Goal: Transaction & Acquisition: Download file/media

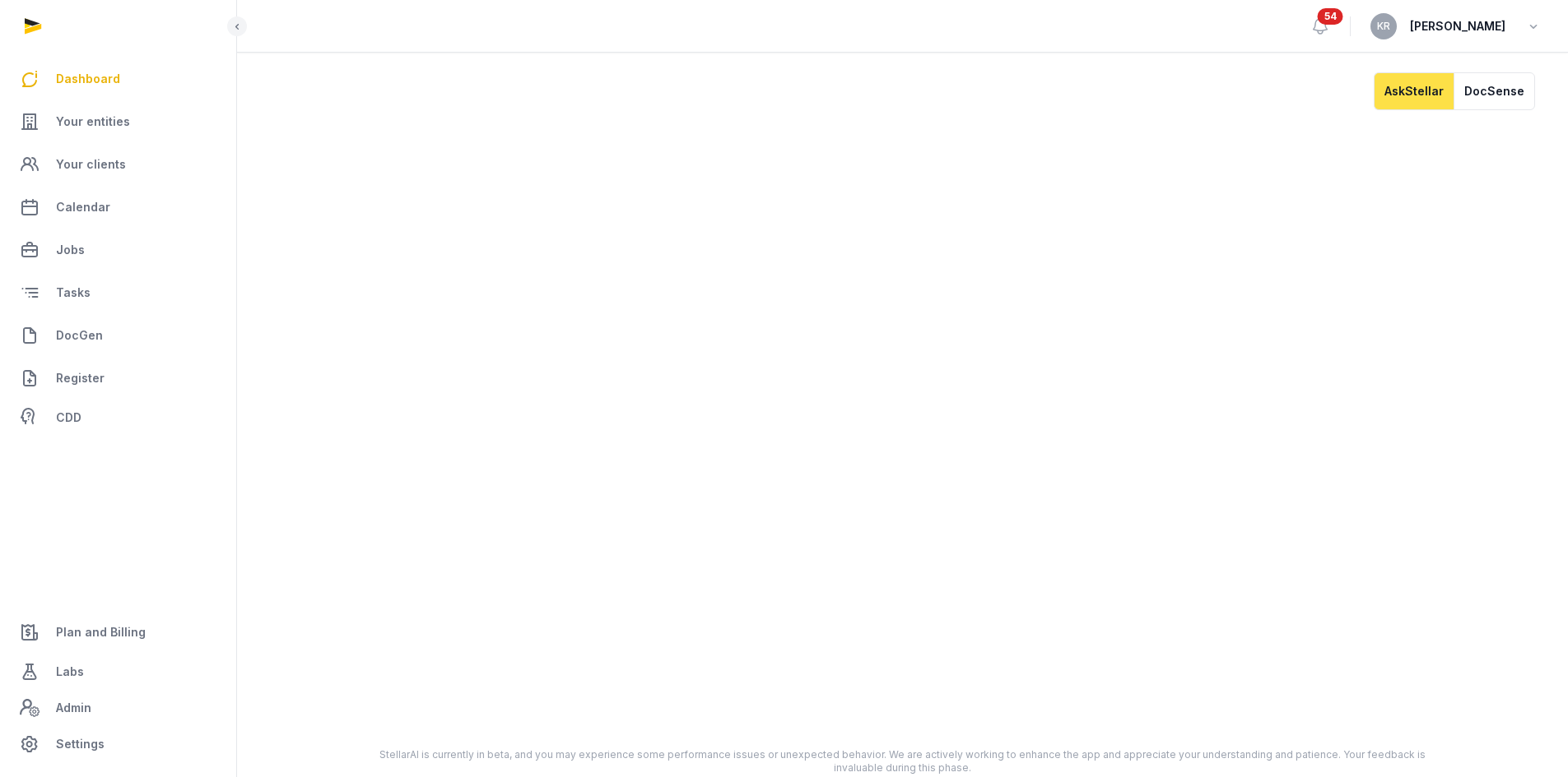
click at [67, 65] on link "Dashboard" at bounding box center [118, 79] width 210 height 39
click at [69, 67] on link "Dashboard" at bounding box center [118, 79] width 210 height 39
click at [73, 133] on link "Your entities" at bounding box center [118, 122] width 210 height 39
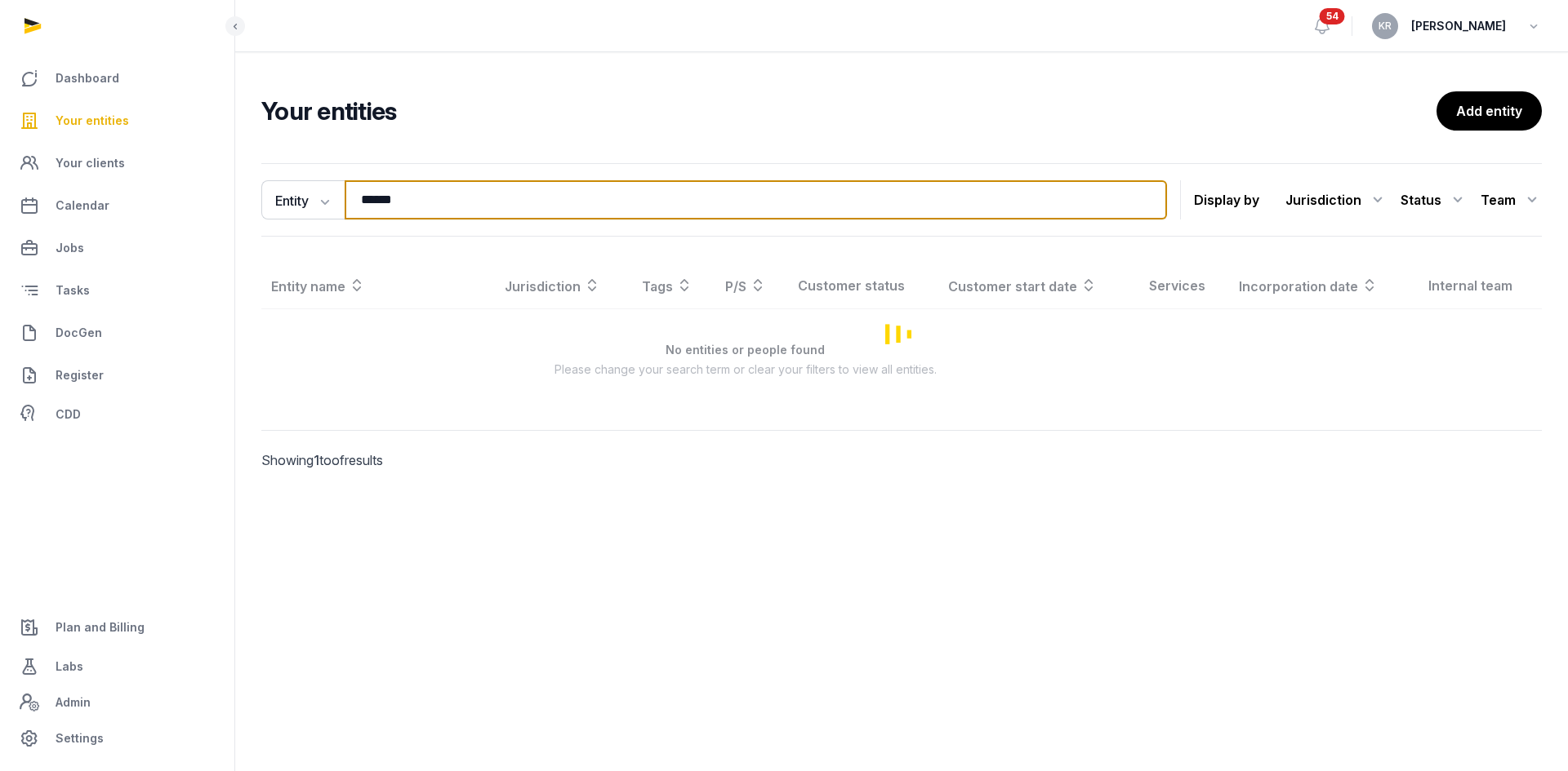
drag, startPoint x: 506, startPoint y: 203, endPoint x: 329, endPoint y: 221, distance: 177.9
click at [329, 221] on div "Entity Entity People Tags Services ****** Search Display by Jurisdiction All ju…" at bounding box center [901, 199] width 1280 height 73
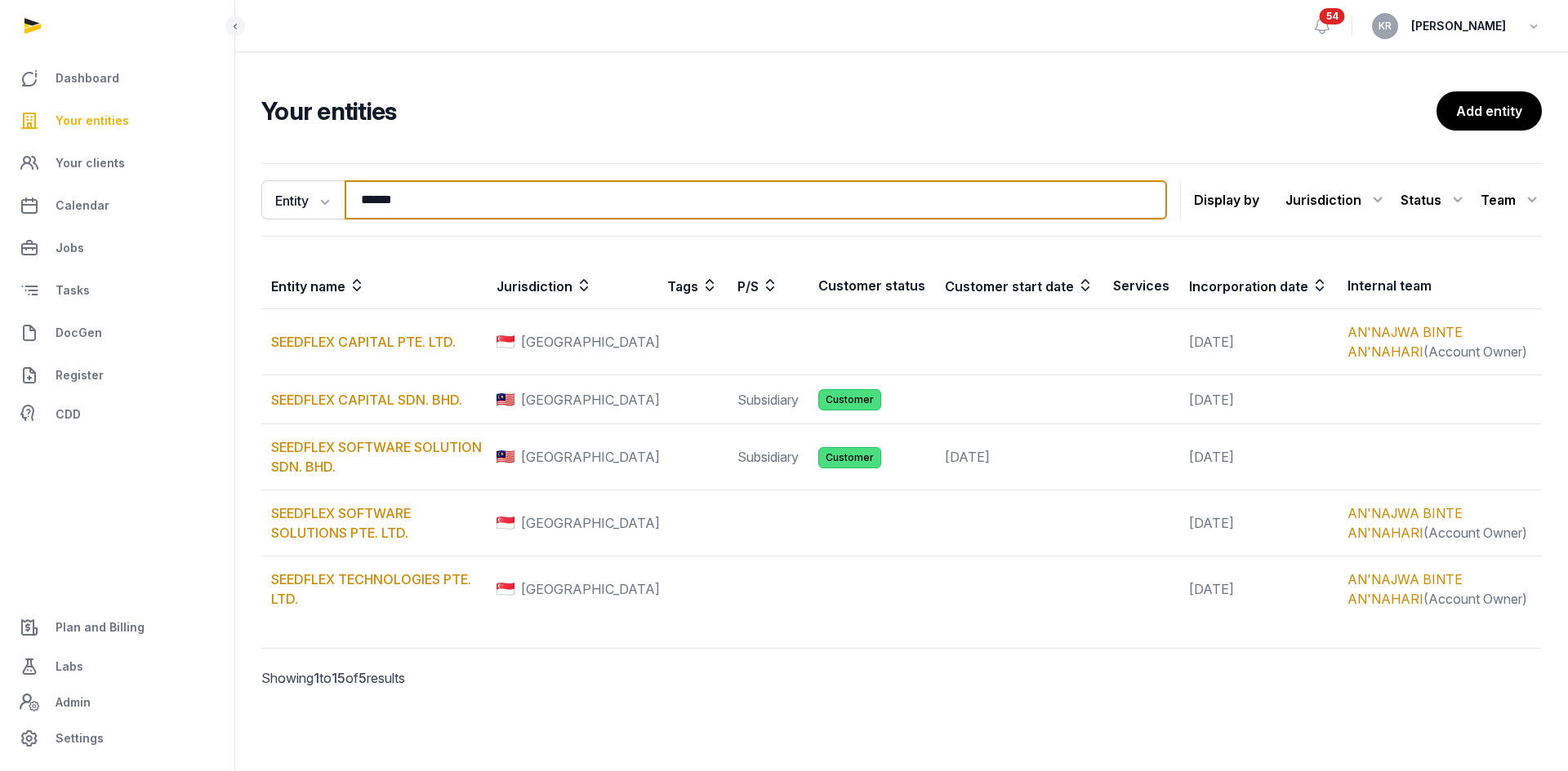
type input "******"
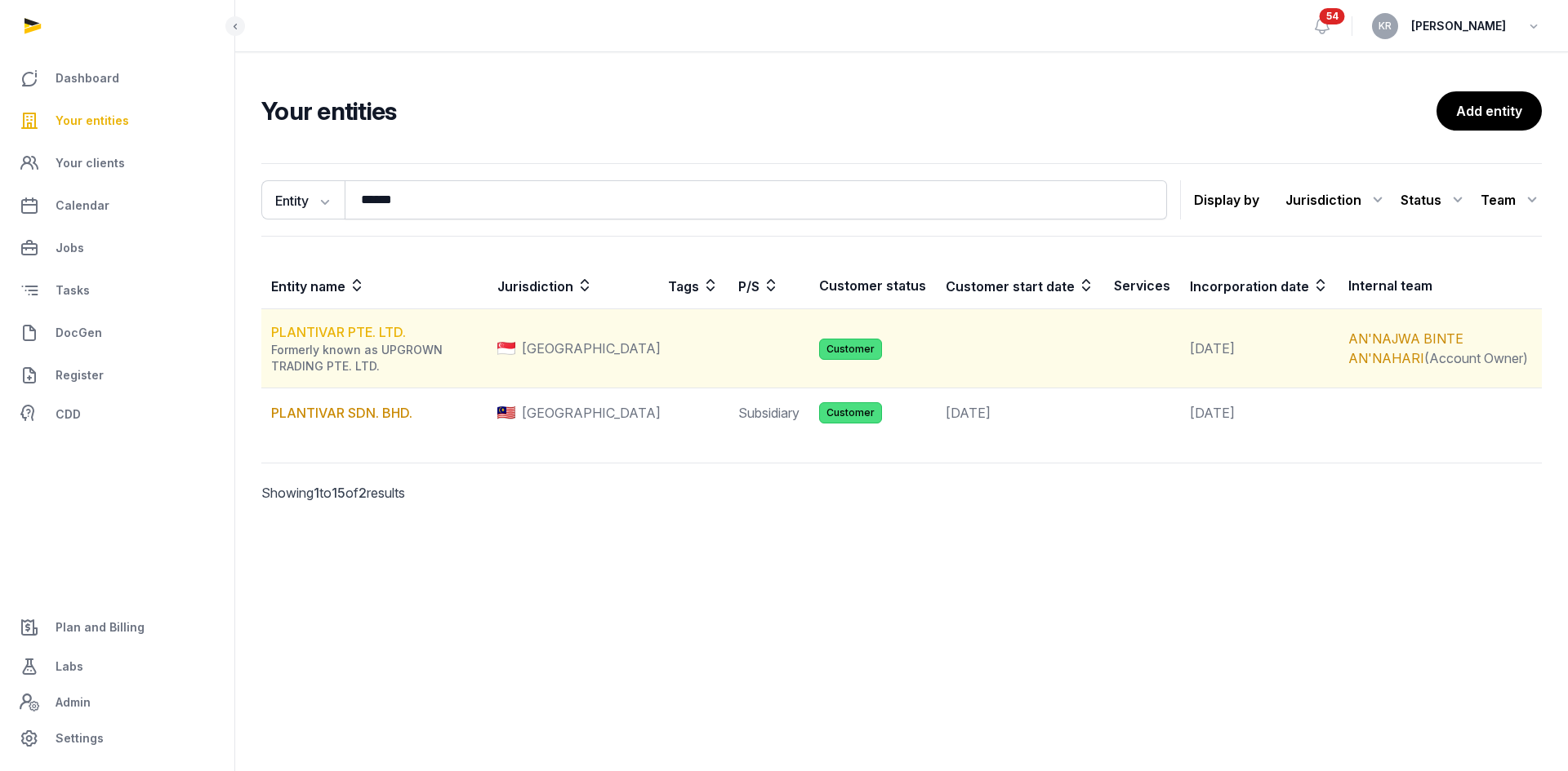
click at [353, 336] on link "PLANTIVAR PTE. LTD." at bounding box center [338, 332] width 135 height 17
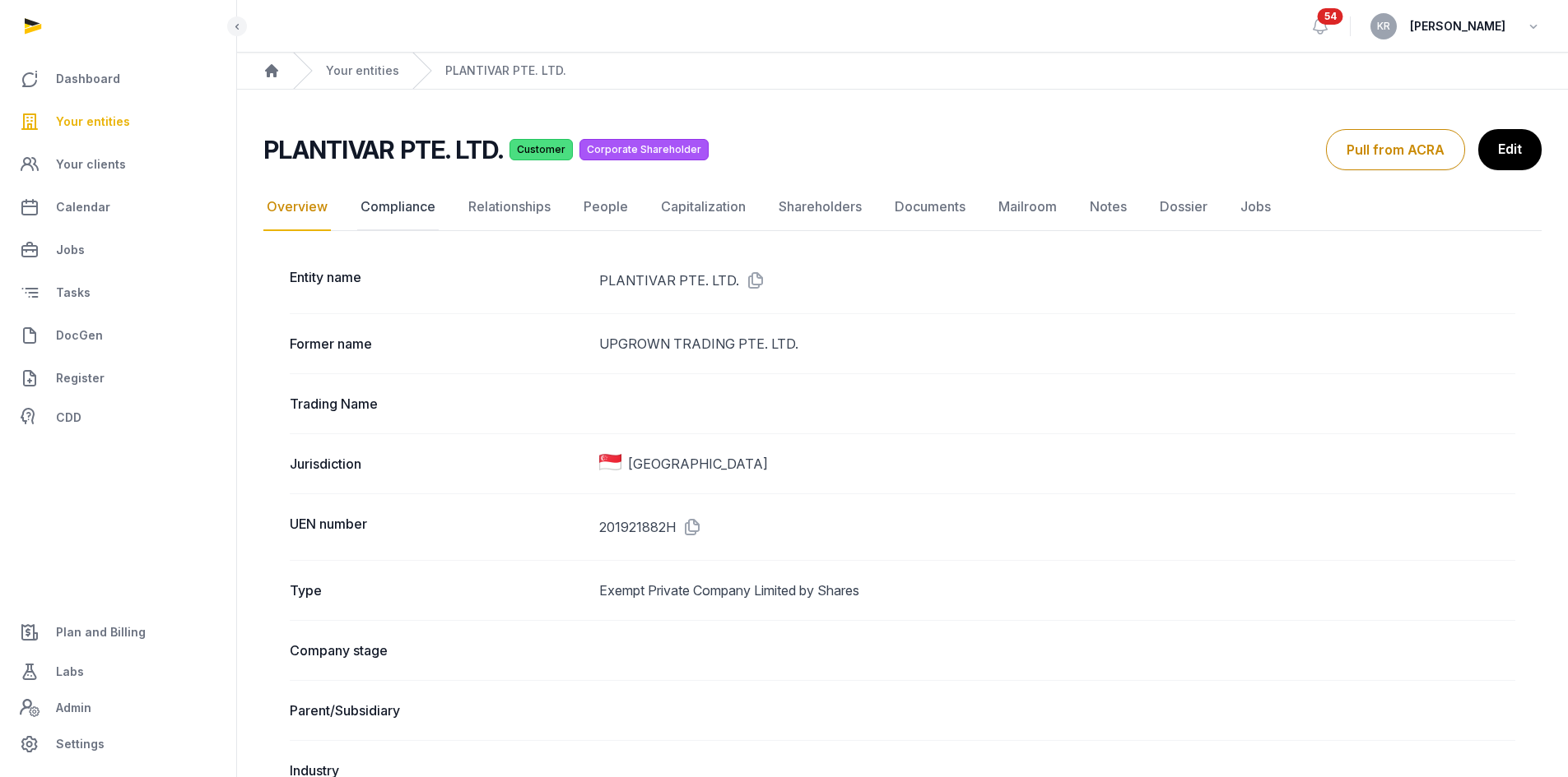
click at [396, 209] on link "Compliance" at bounding box center [398, 207] width 81 height 48
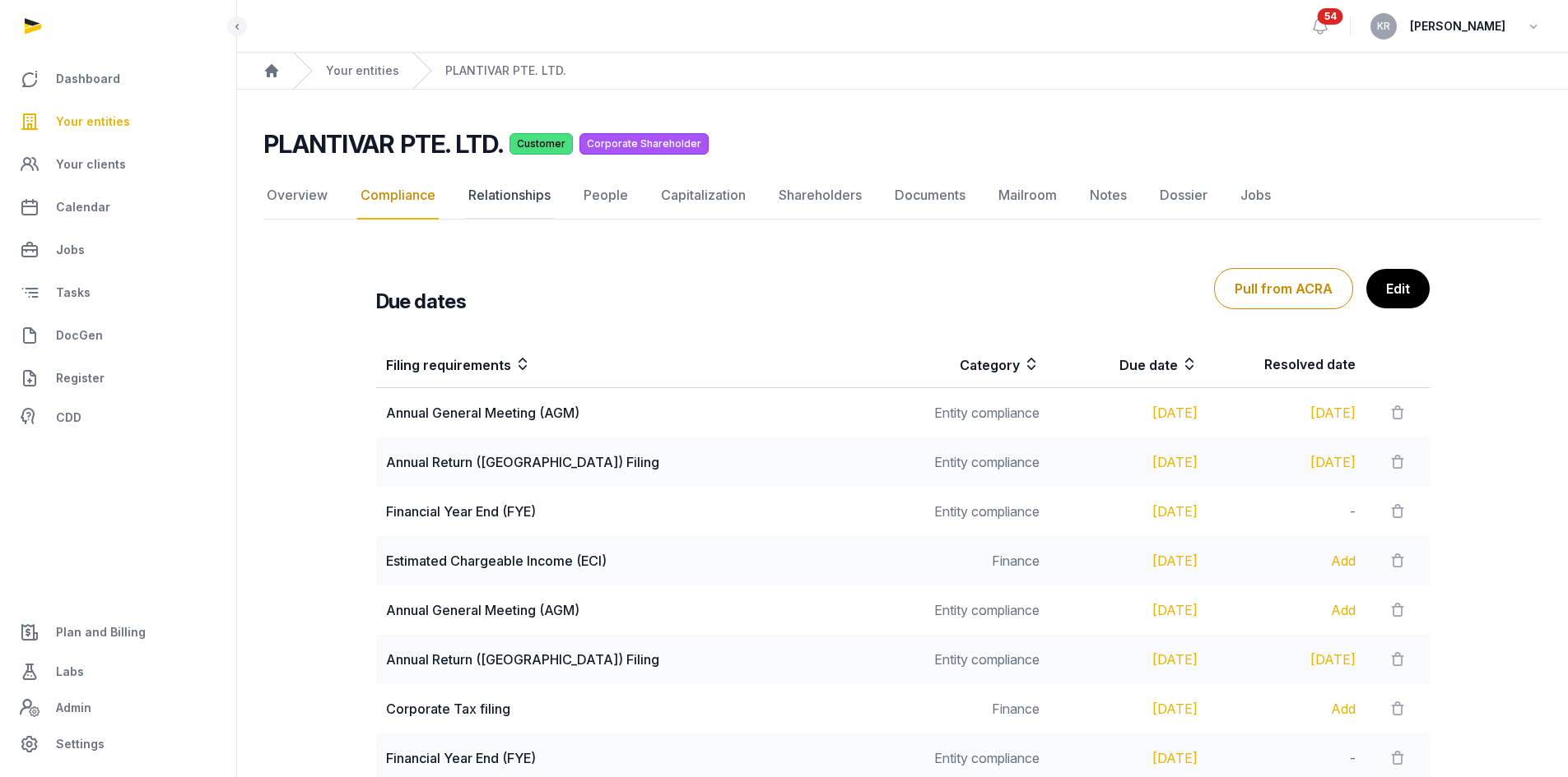
click at [549, 202] on link "Relationships" at bounding box center [509, 195] width 89 height 48
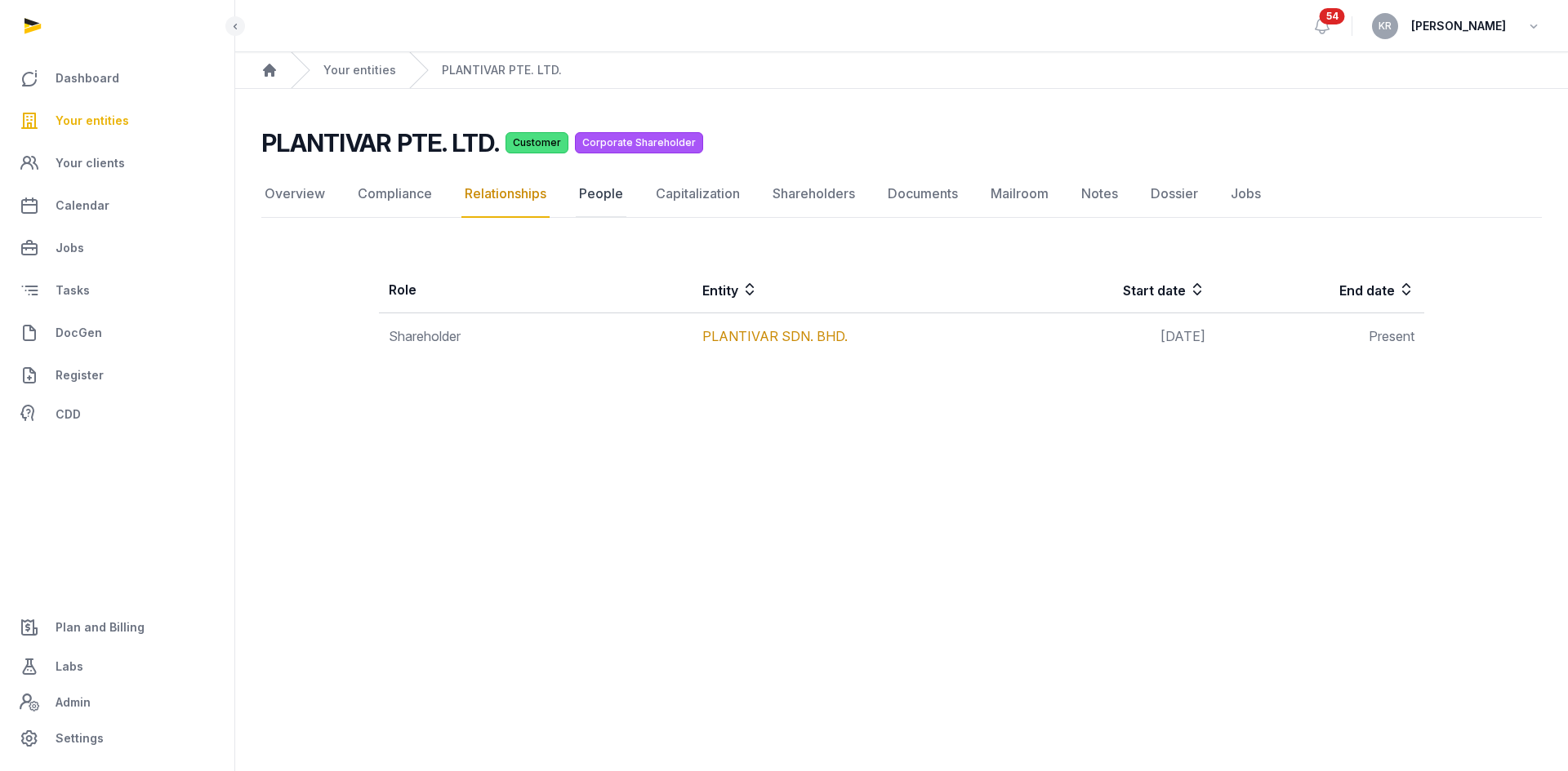
click at [600, 199] on link "People" at bounding box center [601, 194] width 51 height 47
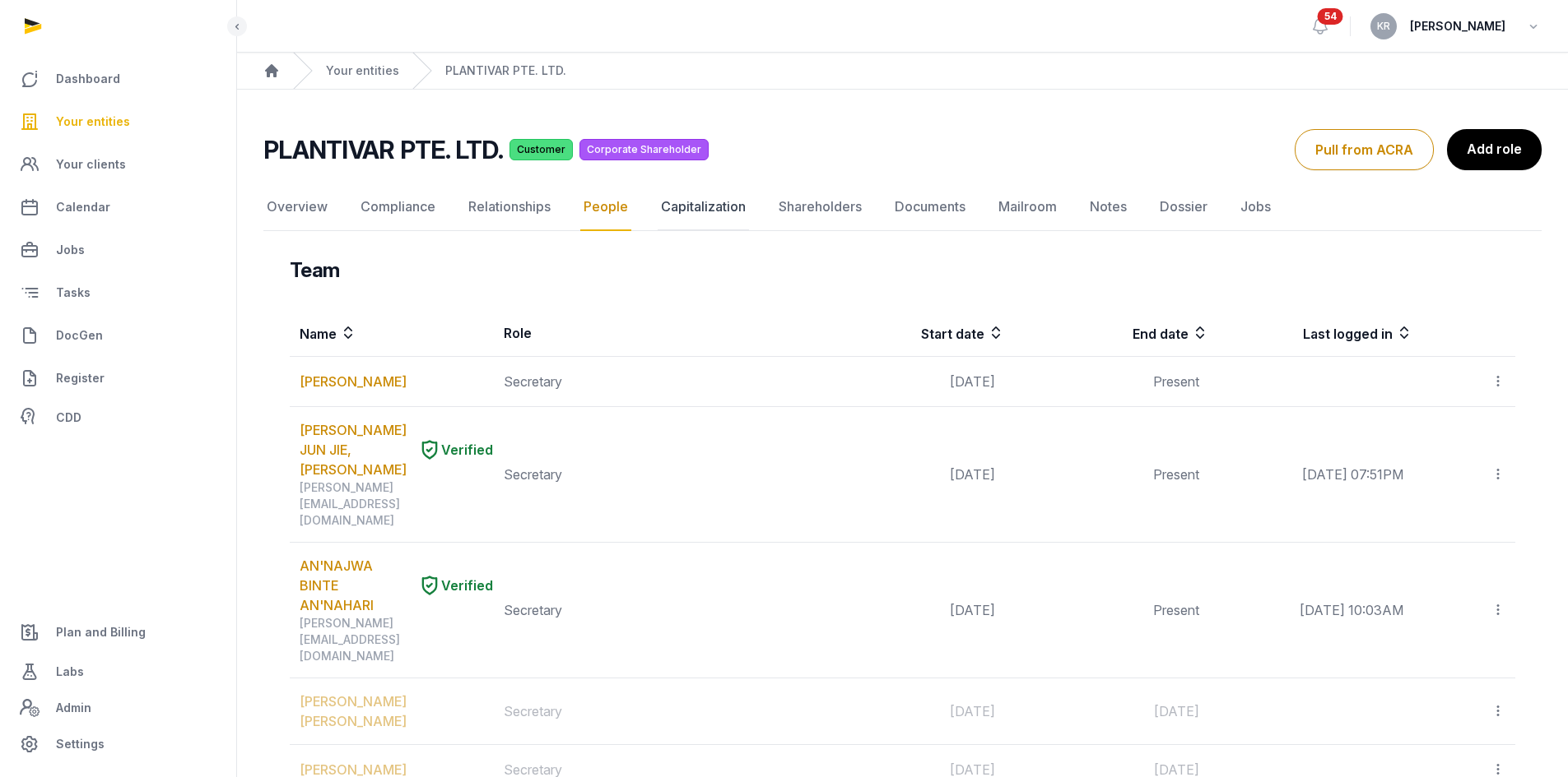
click at [691, 209] on link "Capitalization" at bounding box center [704, 207] width 92 height 48
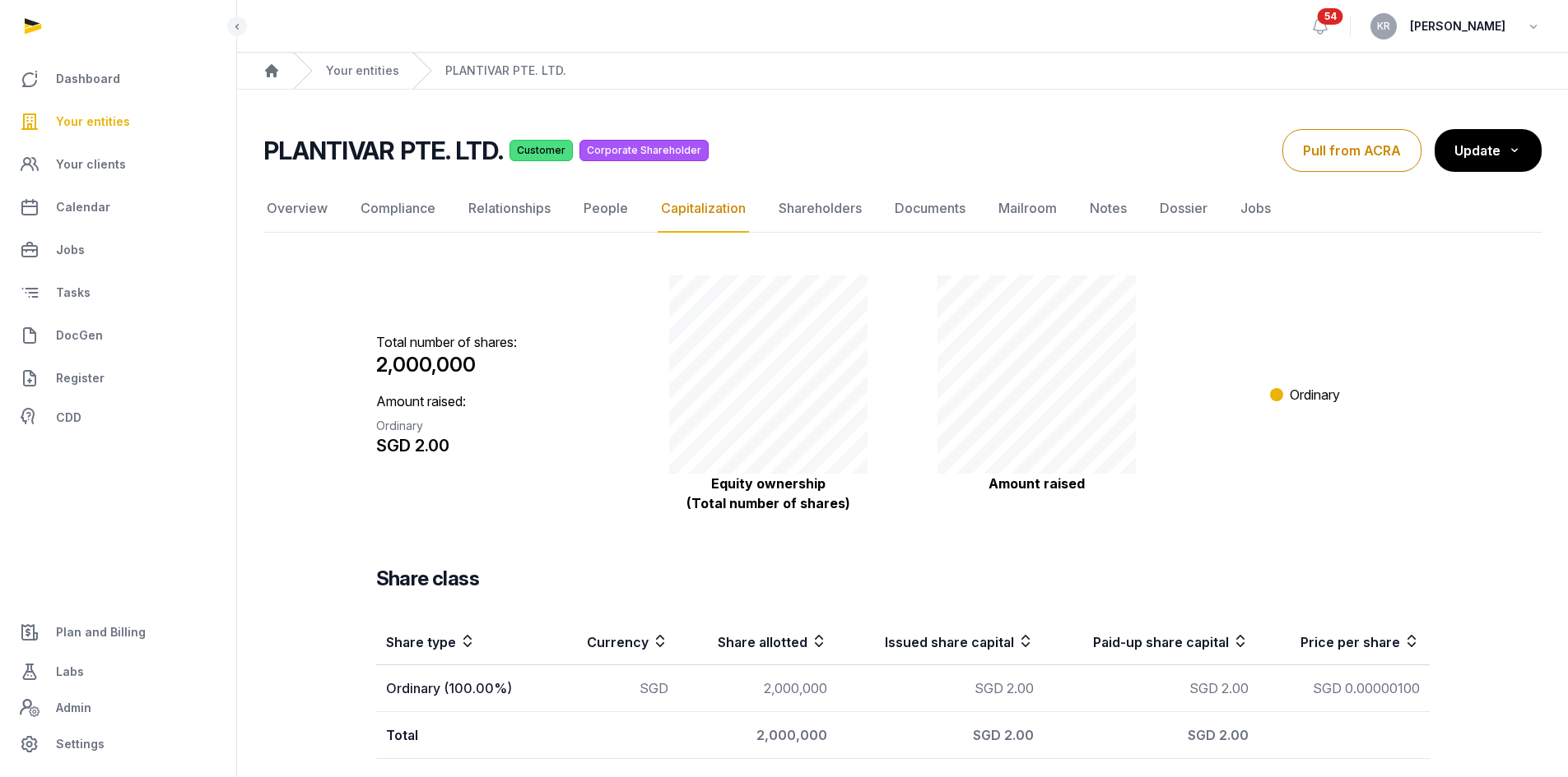
scroll to position [58, 0]
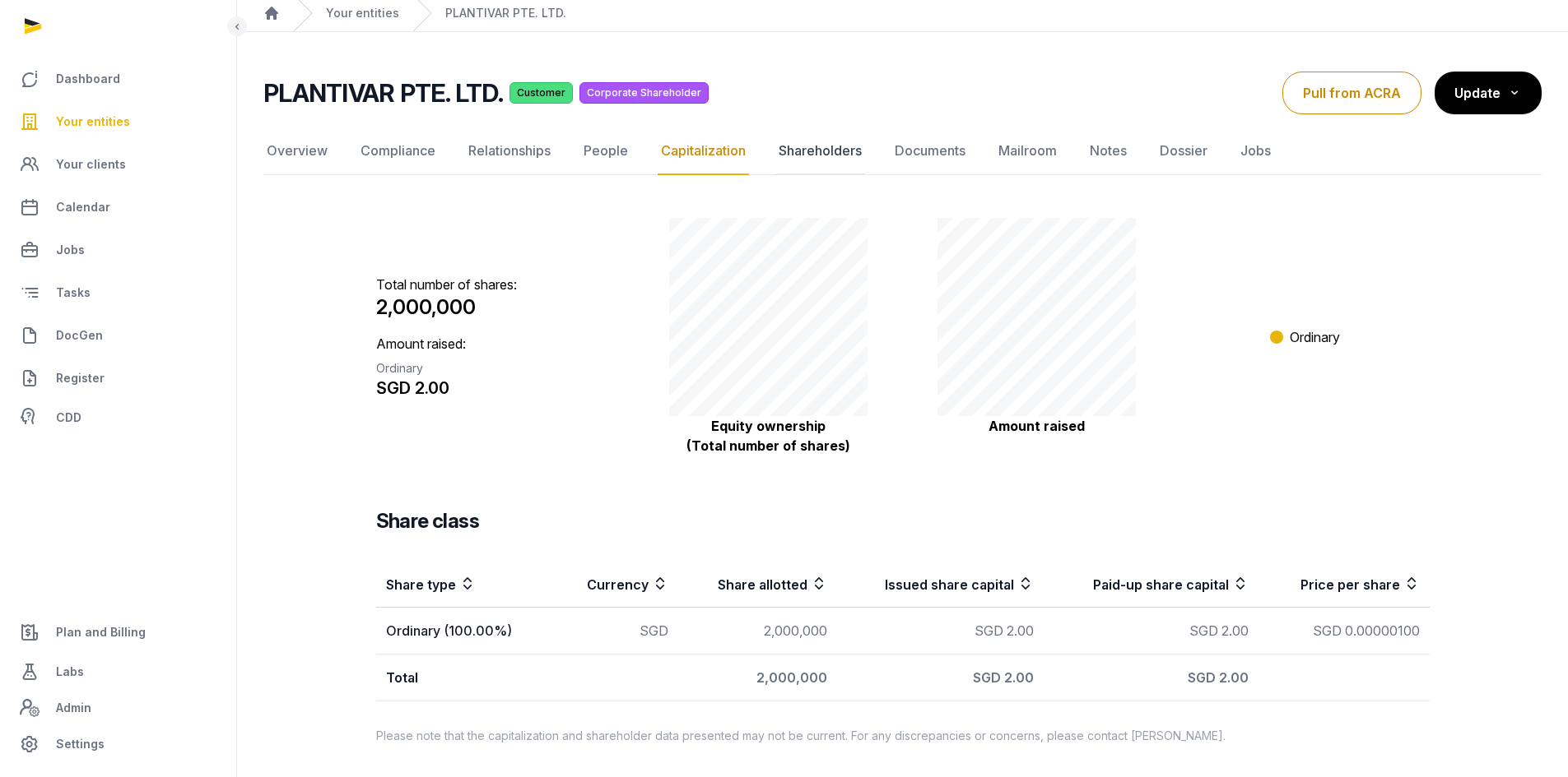
click at [847, 142] on link "Shareholders" at bounding box center [820, 151] width 90 height 48
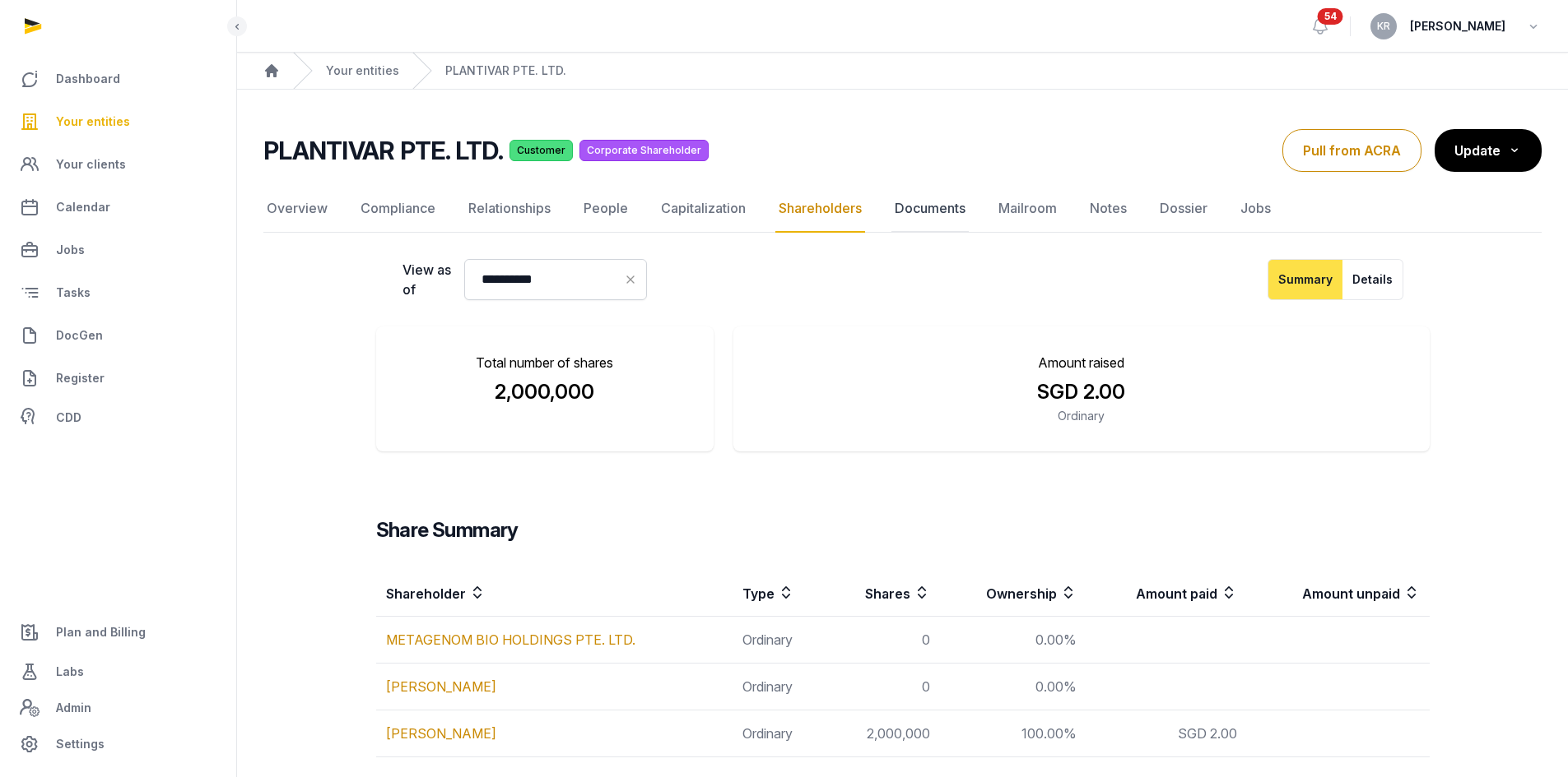
click at [916, 192] on link "Documents" at bounding box center [930, 209] width 78 height 48
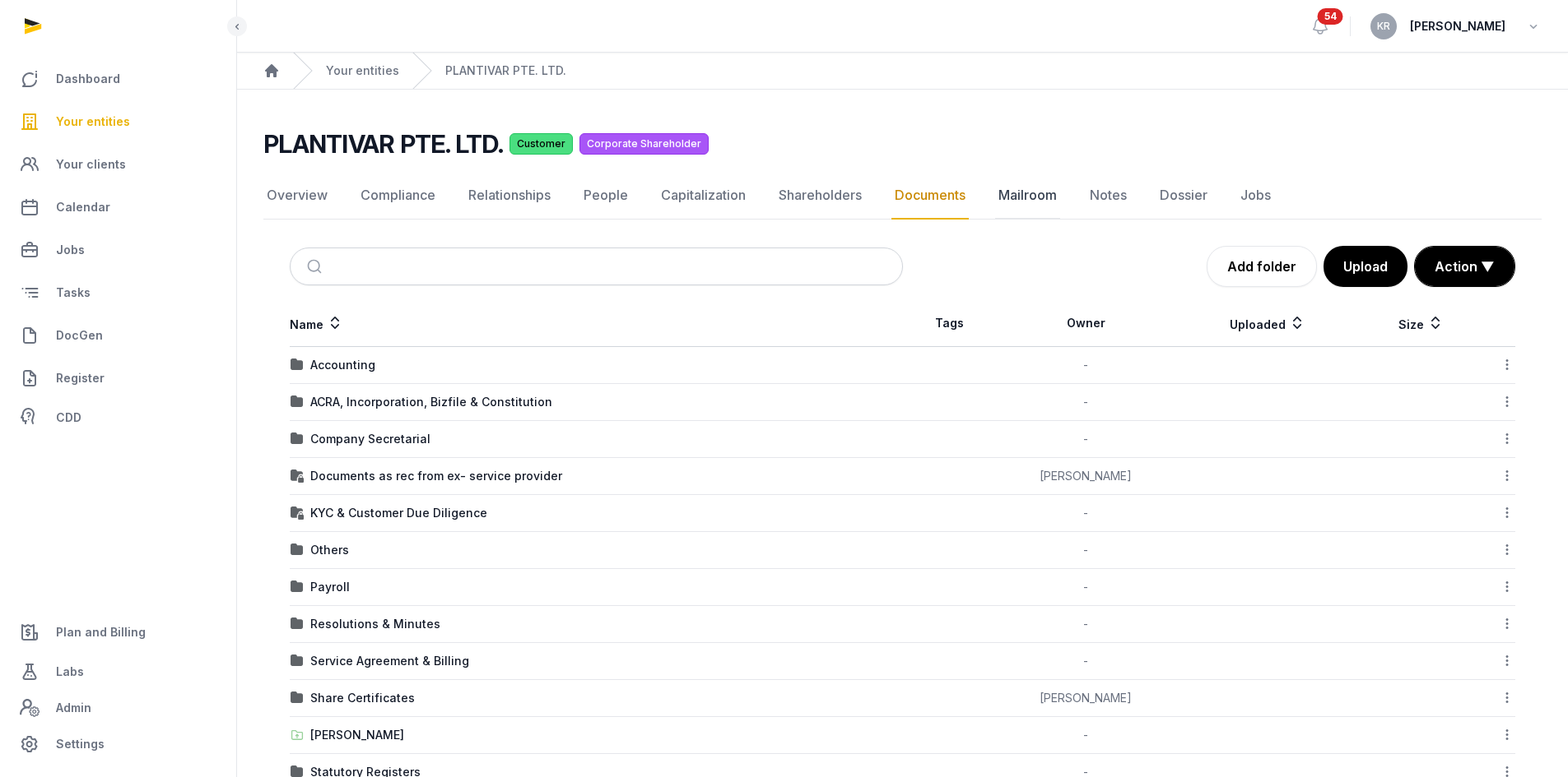
click at [1024, 194] on link "Mailroom" at bounding box center [1026, 195] width 65 height 48
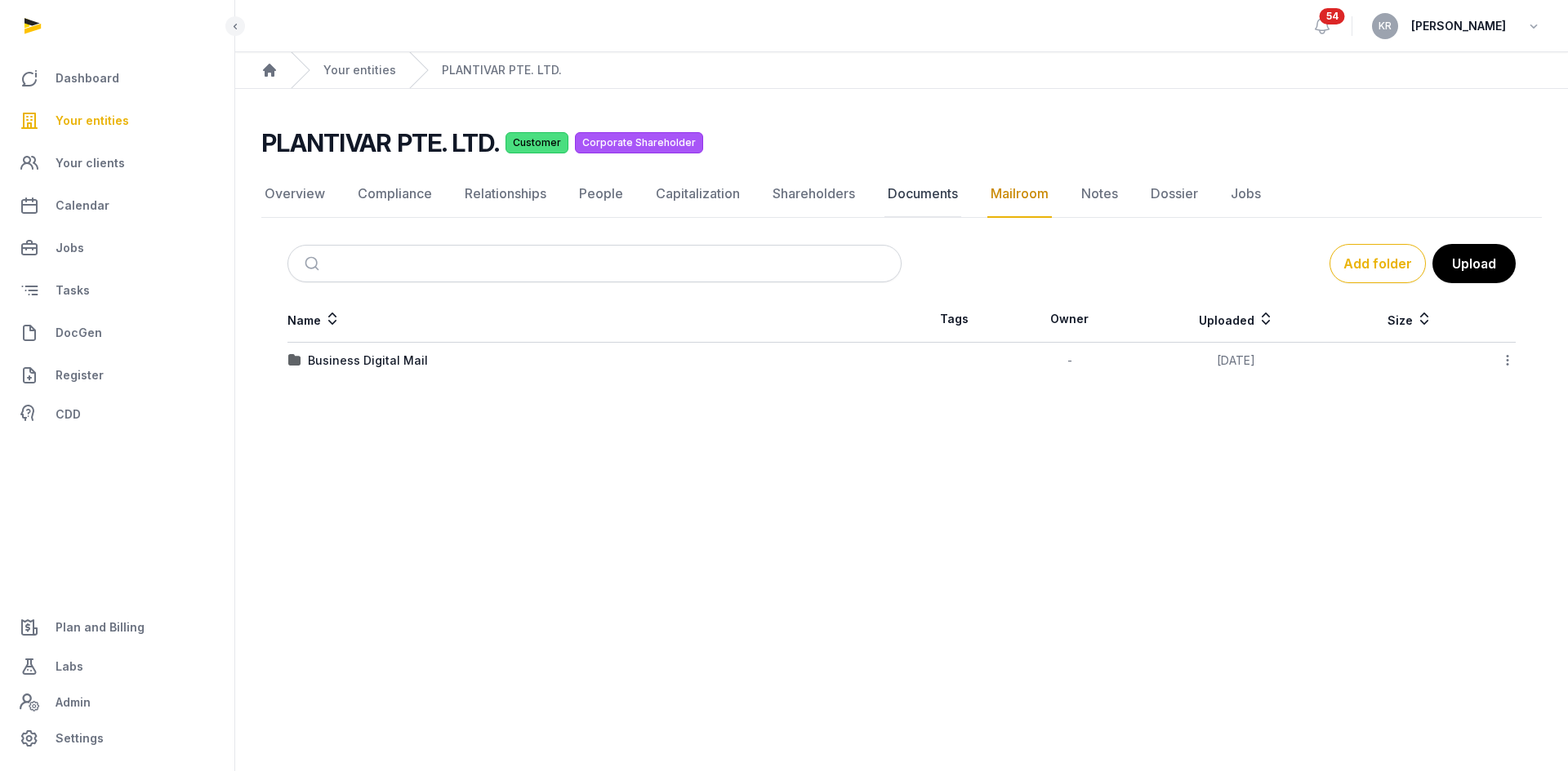
click at [950, 206] on link "Documents" at bounding box center [923, 194] width 77 height 47
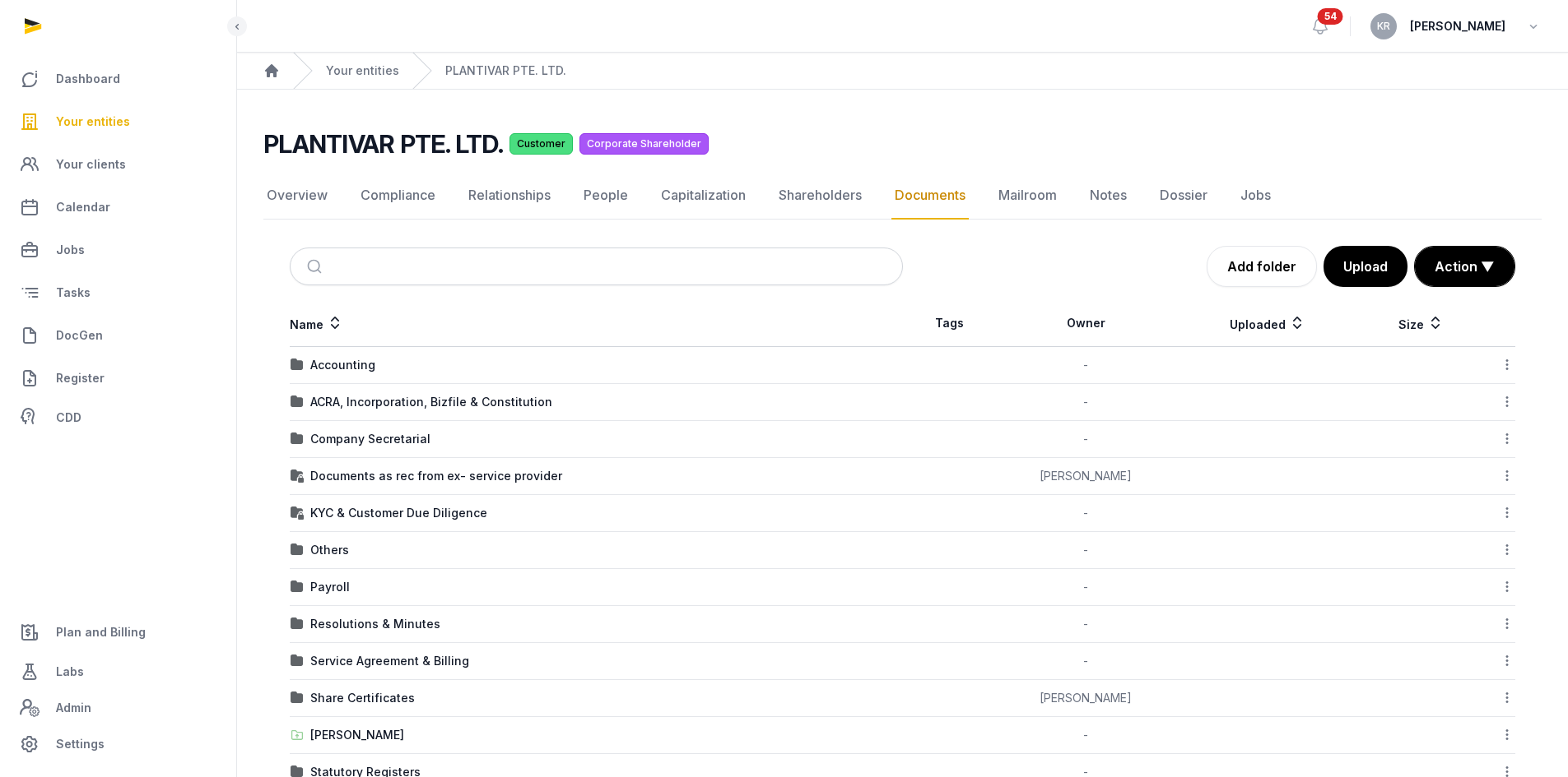
click at [378, 391] on td "ACRA, Incorporation, Bizfile & Constitution" at bounding box center [596, 403] width 613 height 37
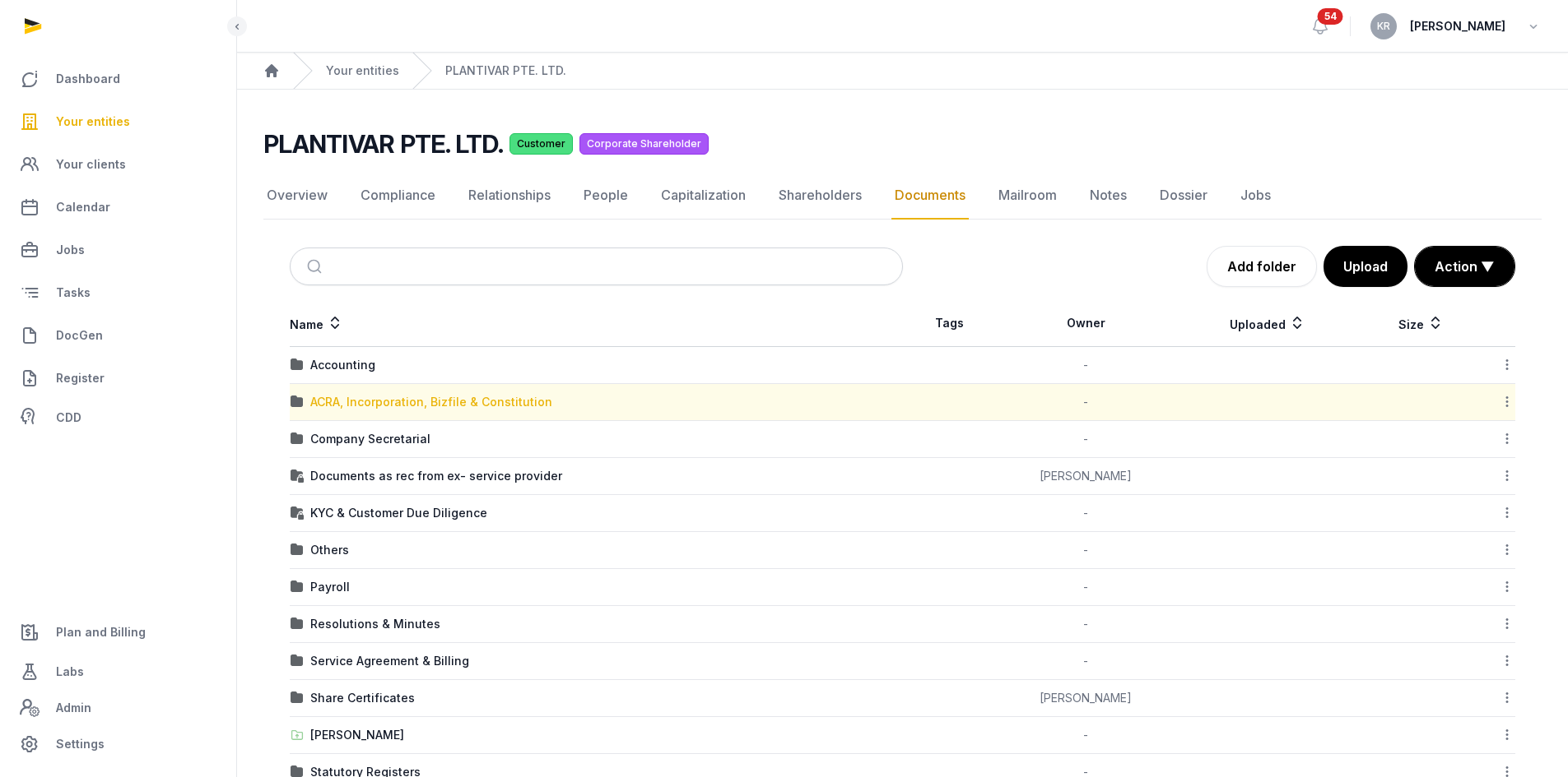
click at [381, 397] on div "ACRA, Incorporation, Bizfile & Constitution" at bounding box center [431, 402] width 242 height 17
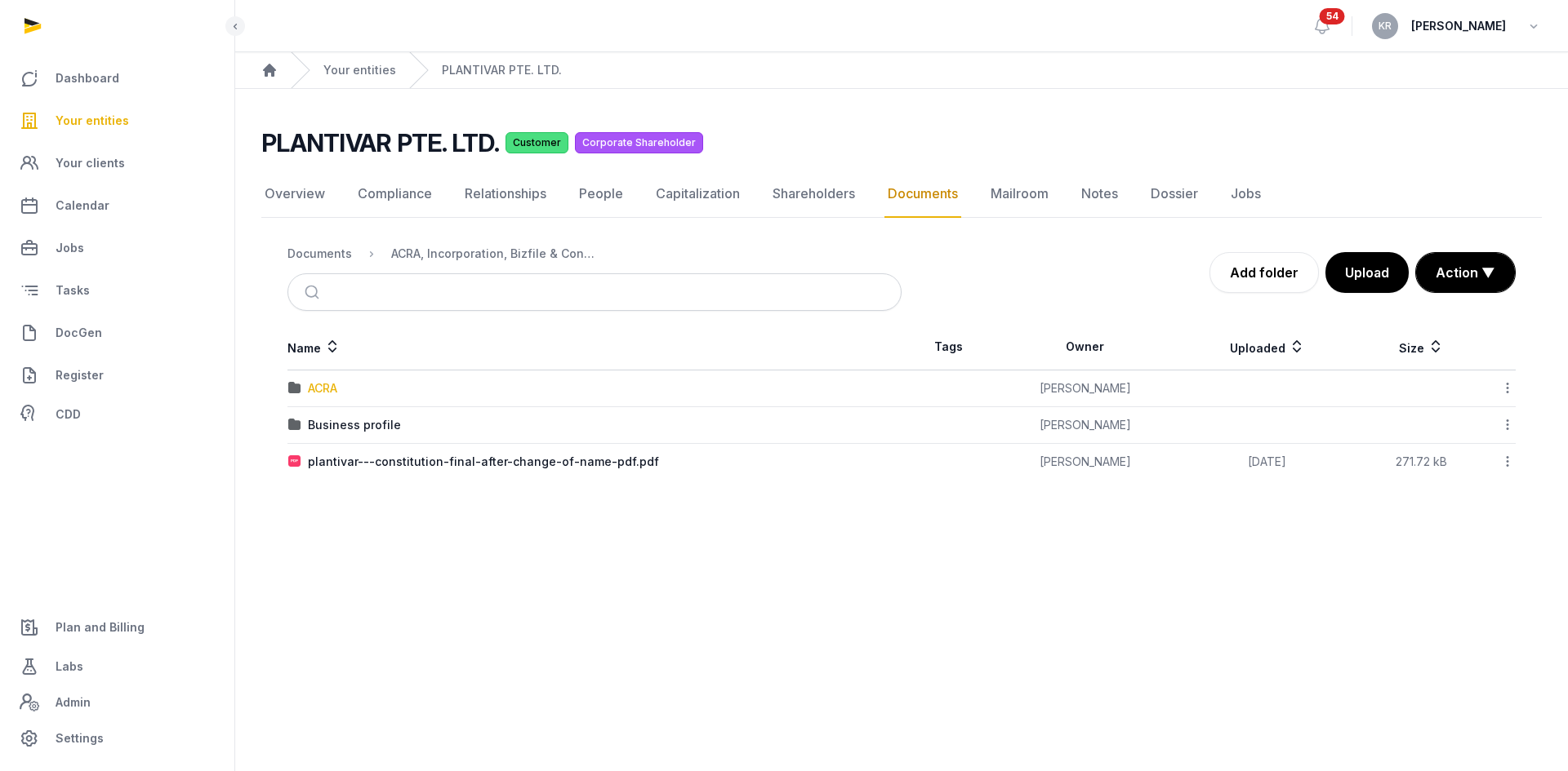
click at [329, 386] on div "ACRA" at bounding box center [323, 389] width 30 height 17
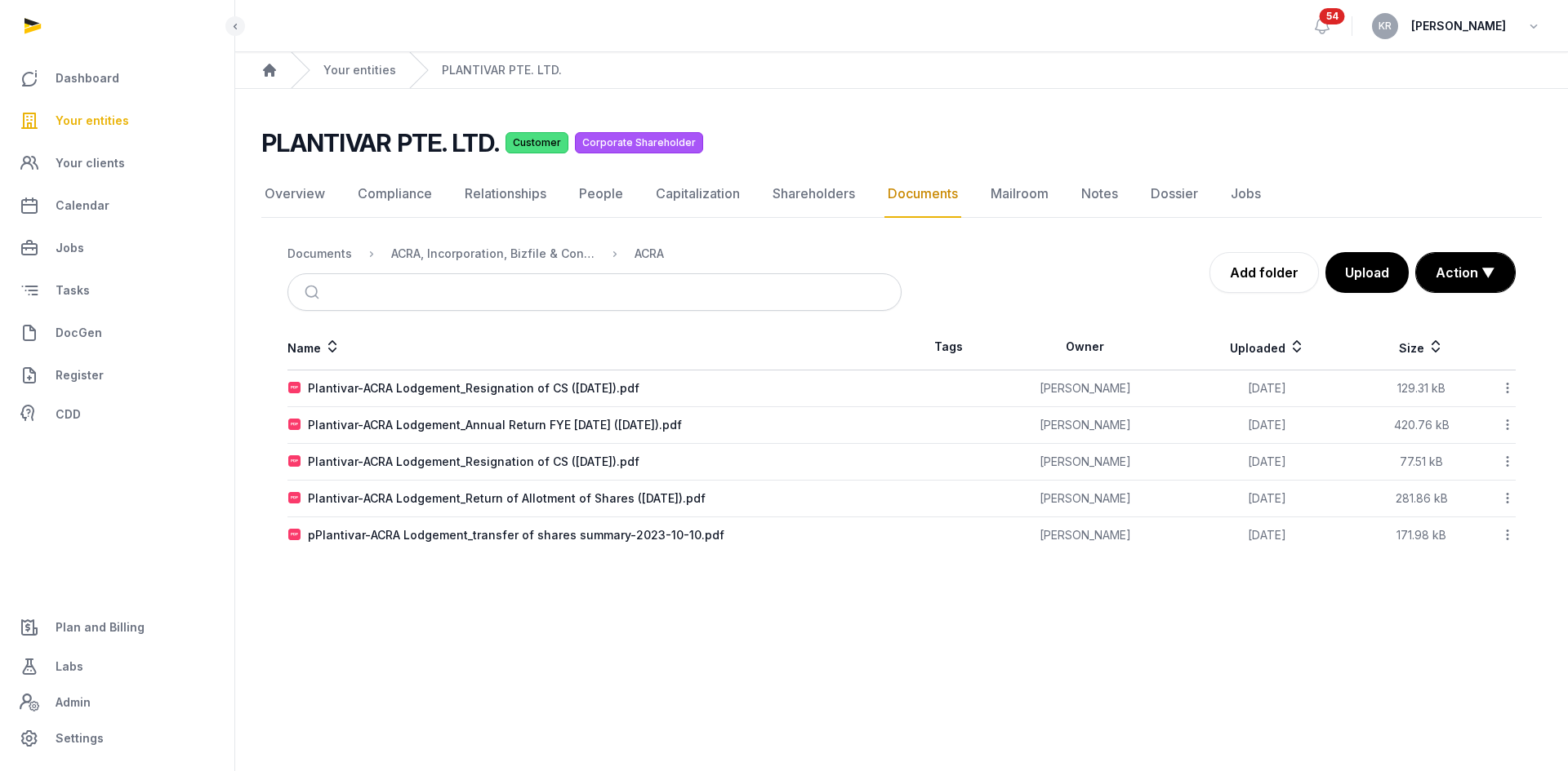
click at [548, 264] on nav "Documents ACRA, Incorporation, Bizfile & Constitution ACRA" at bounding box center [594, 253] width 614 height 39
click at [551, 260] on div "ACRA, Incorporation, Bizfile & Constitution" at bounding box center [493, 254] width 204 height 17
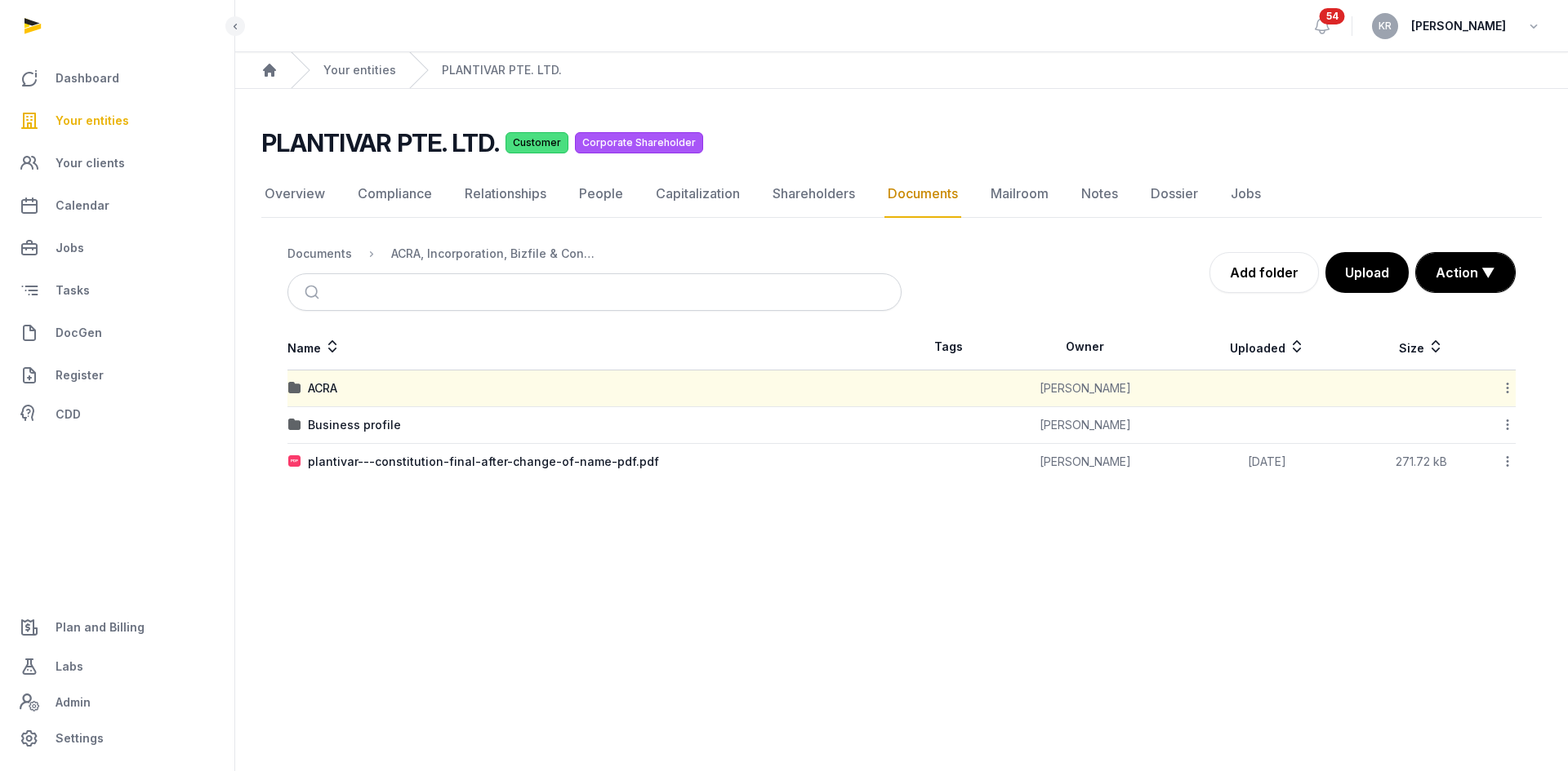
click at [521, 430] on div "Business profile" at bounding box center [594, 425] width 613 height 17
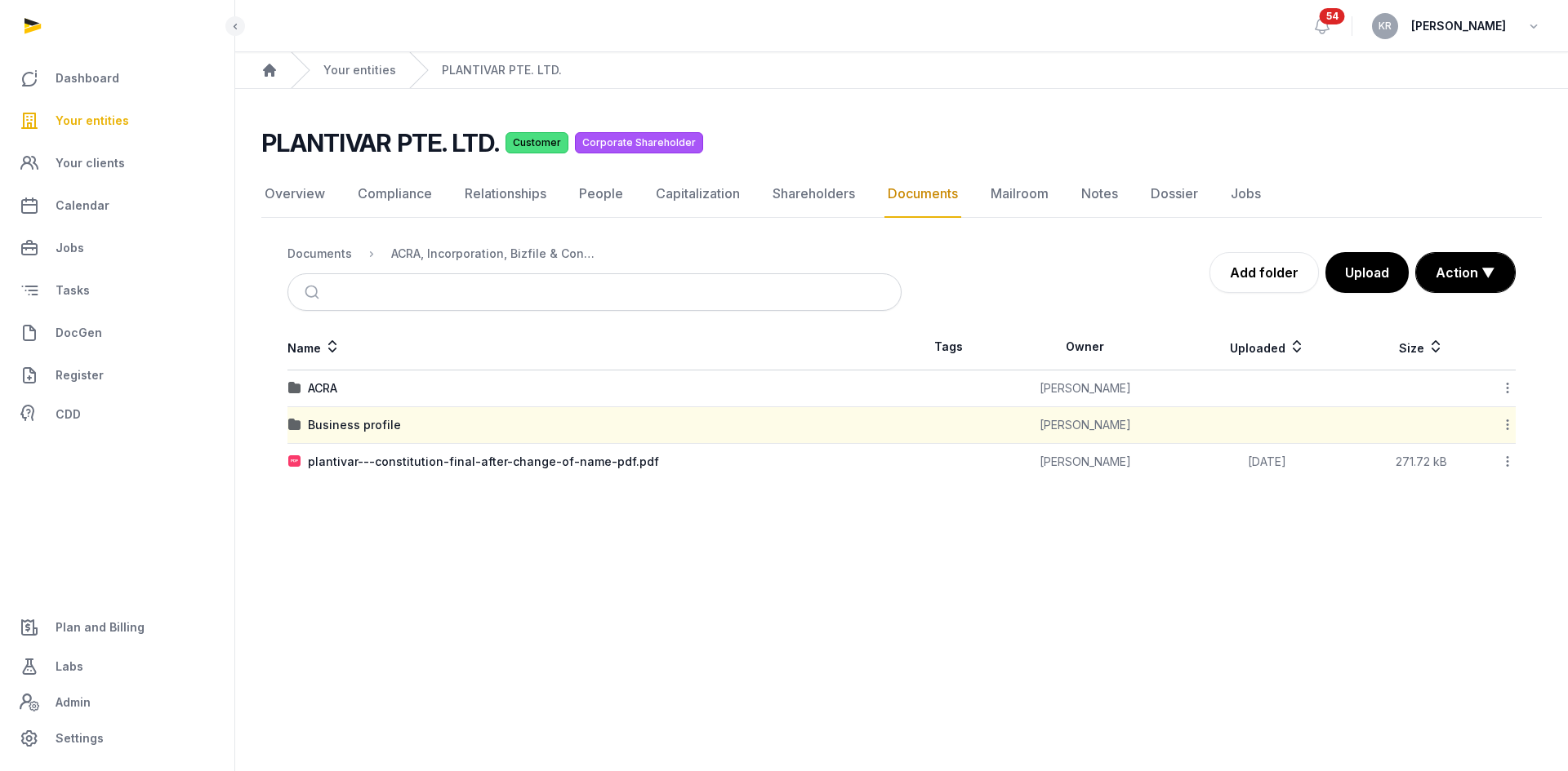
click at [521, 430] on div "Business profile" at bounding box center [594, 425] width 613 height 17
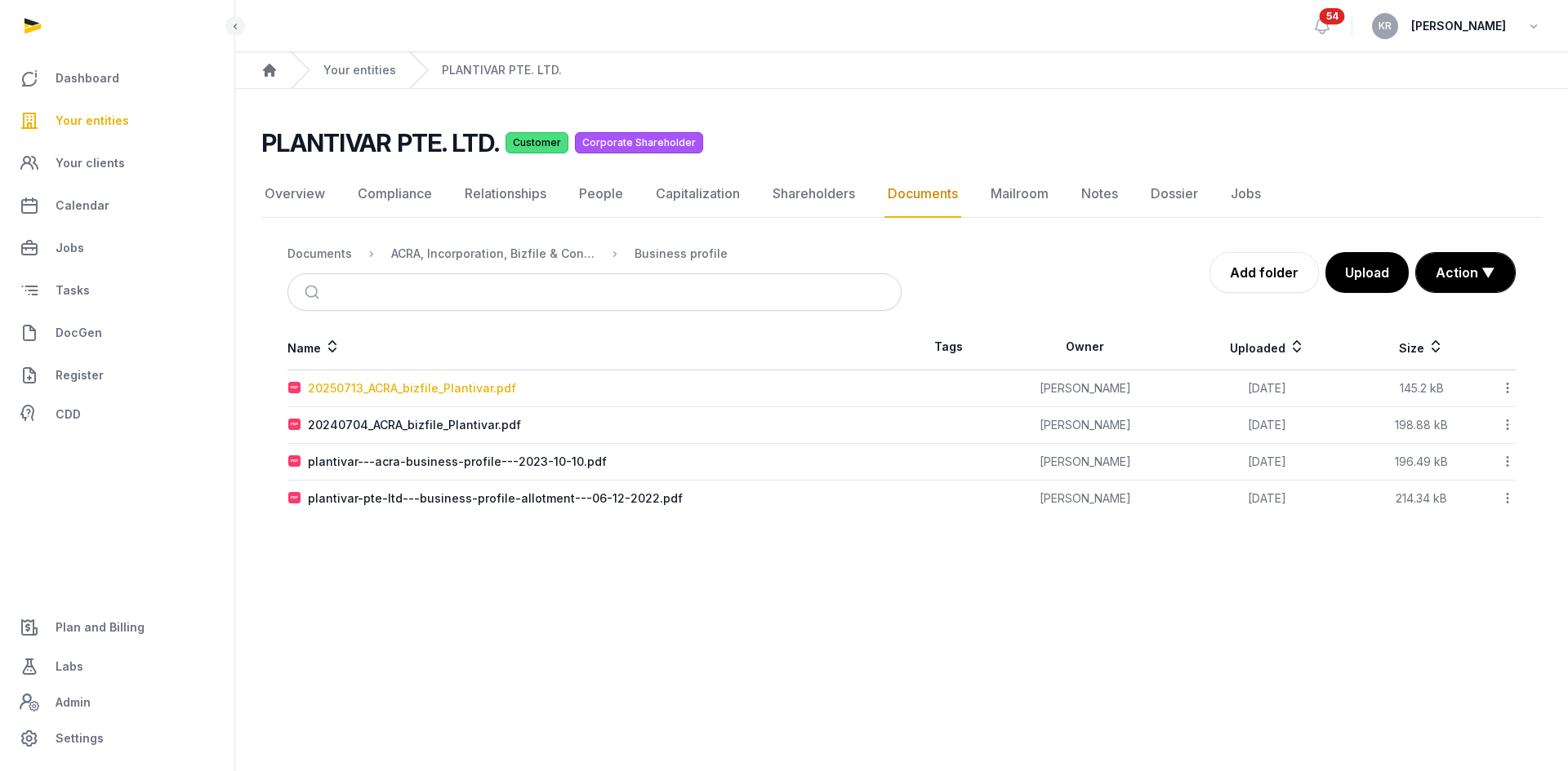
click at [468, 390] on div "20250713_ACRA_bizfile_Plantivar.pdf" at bounding box center [412, 389] width 208 height 17
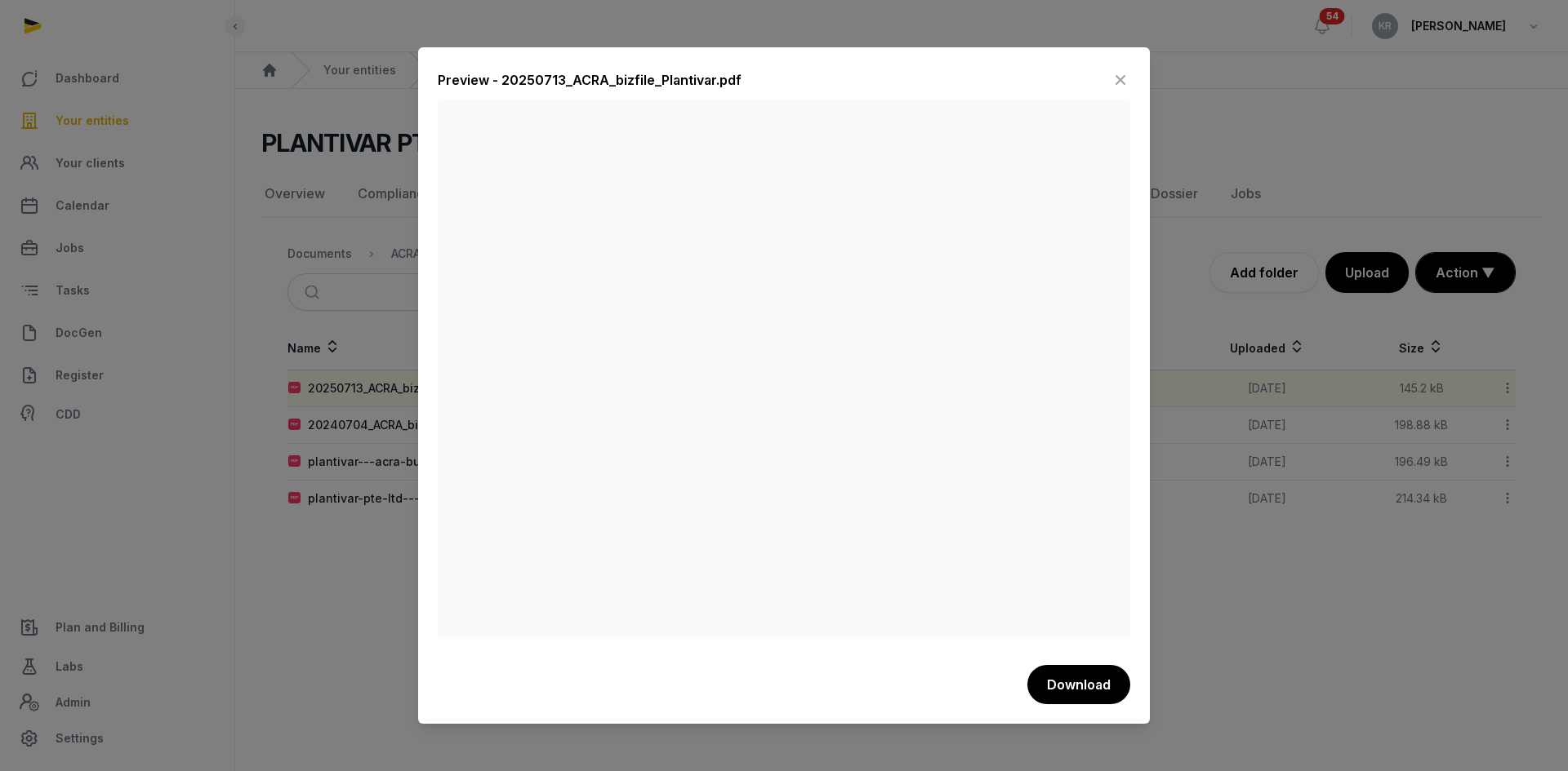
click at [1115, 78] on icon at bounding box center [1120, 80] width 19 height 26
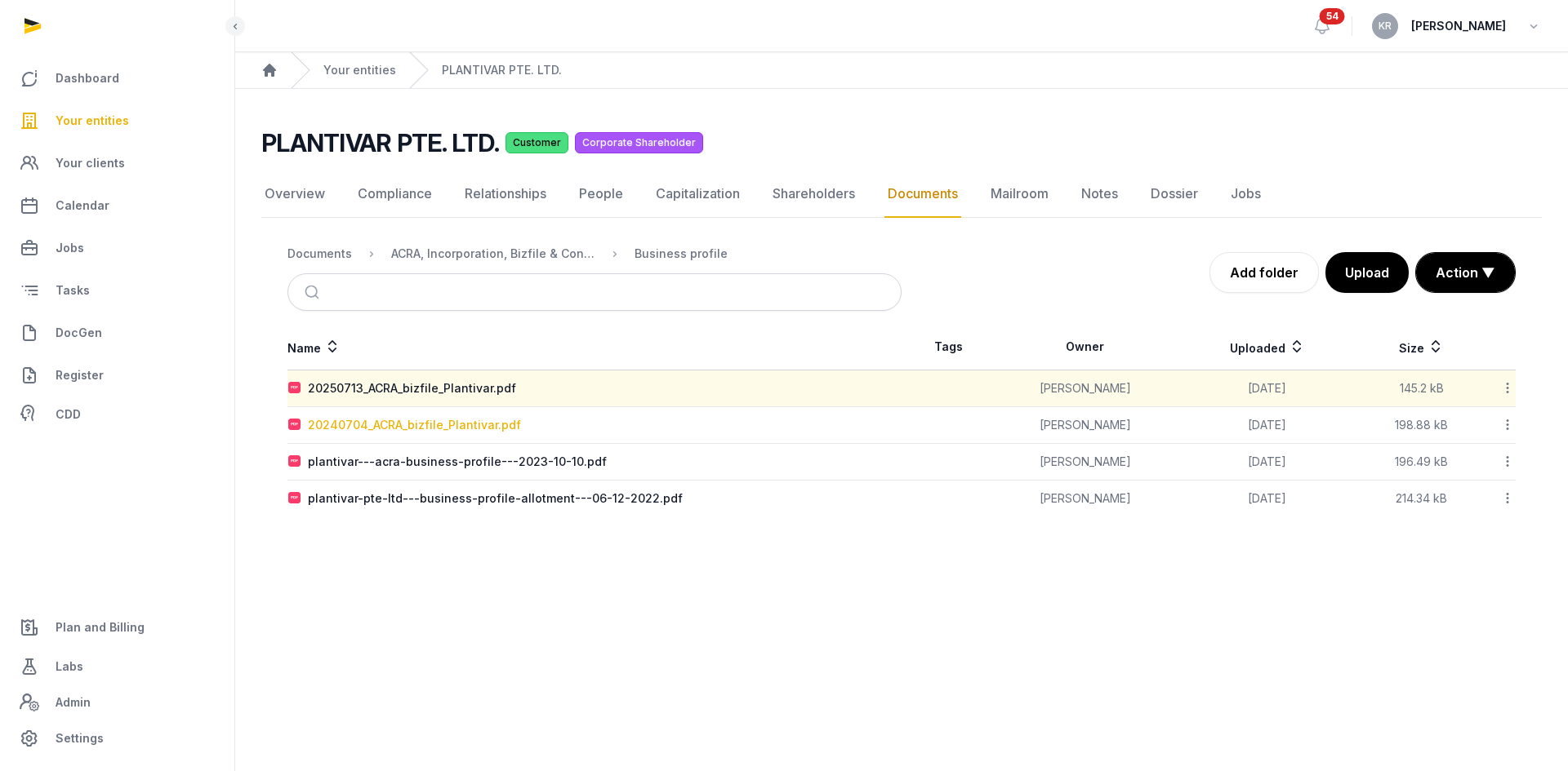
click at [434, 428] on div "20240704_ACRA_bizfile_Plantivar.pdf" at bounding box center [415, 425] width 214 height 17
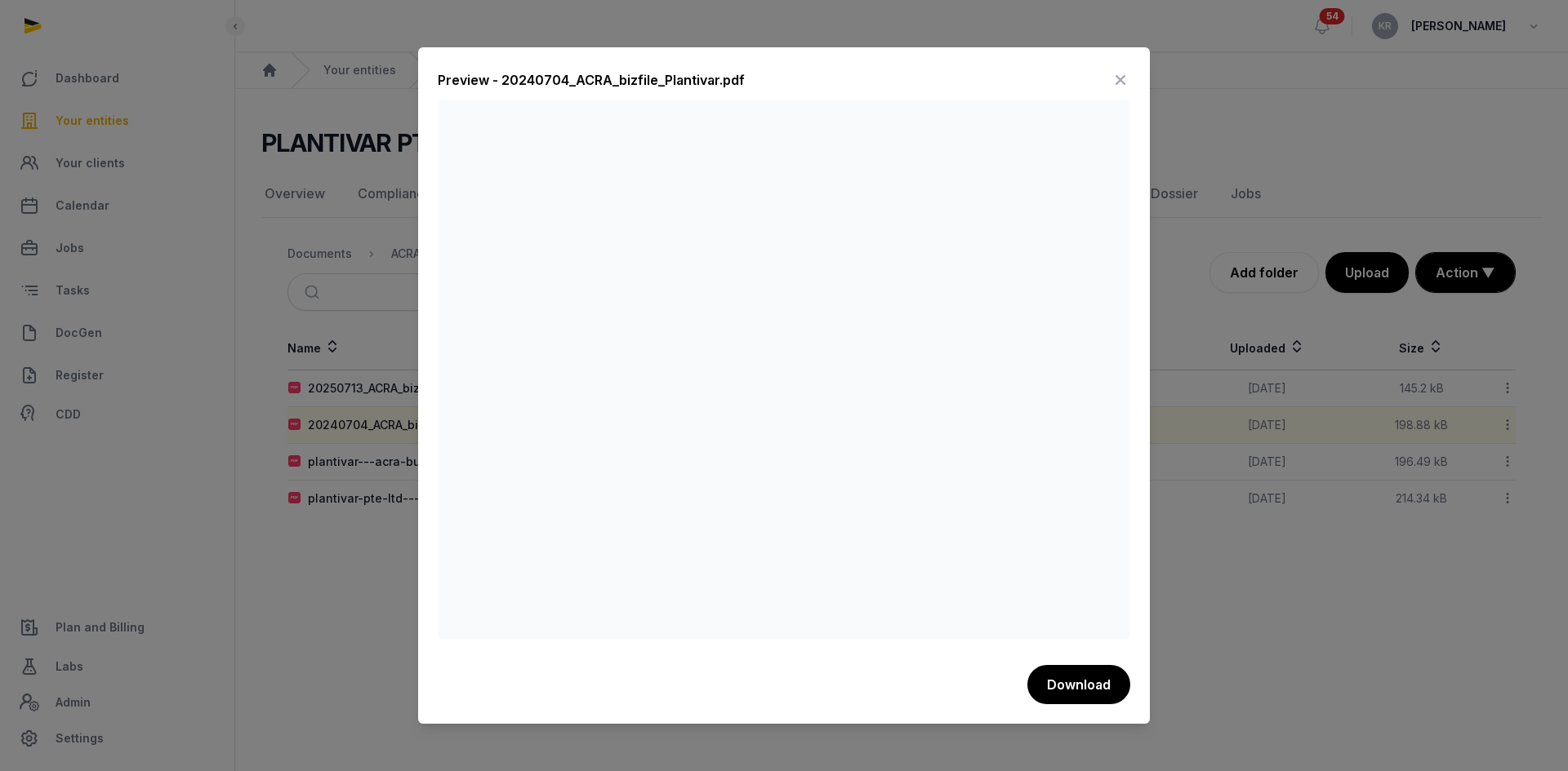
click at [1121, 80] on icon at bounding box center [1120, 80] width 19 height 26
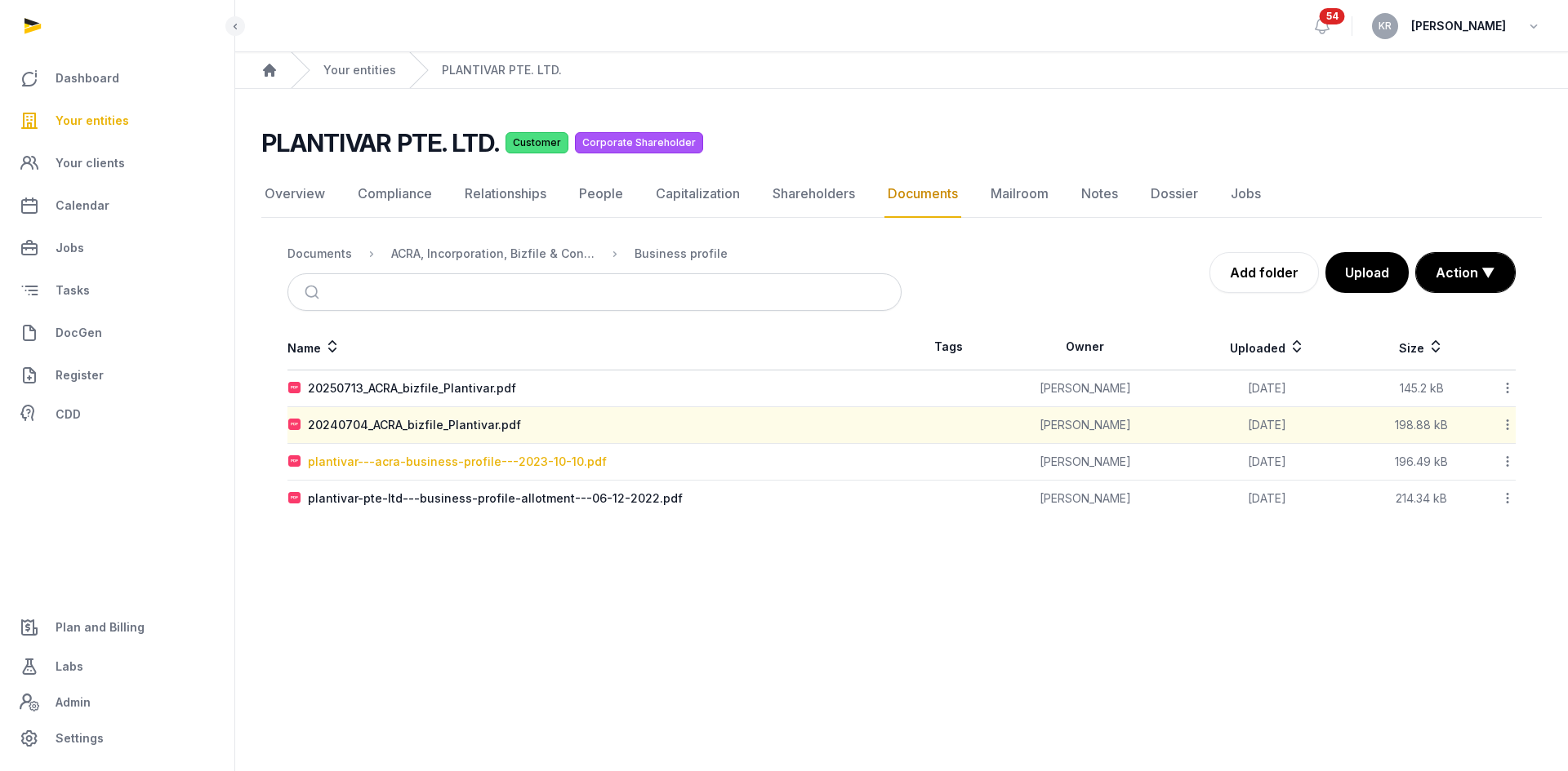
click at [499, 464] on div "plantivar---acra-business-profile---2023-10-10.pdf" at bounding box center [458, 462] width 299 height 17
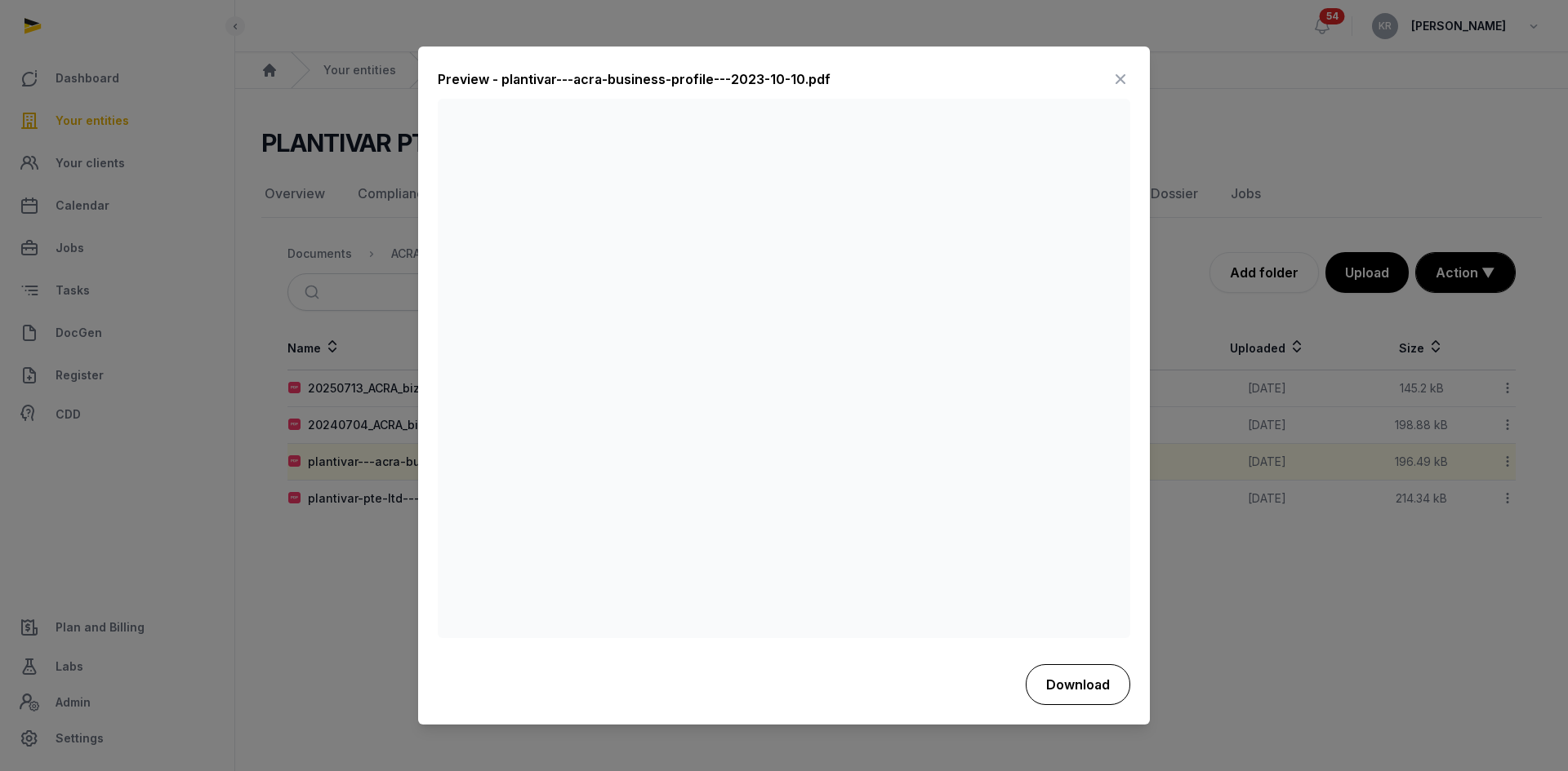
click at [1051, 672] on button "Download" at bounding box center [1078, 685] width 105 height 41
